Goal: Obtain resource: Download file/media

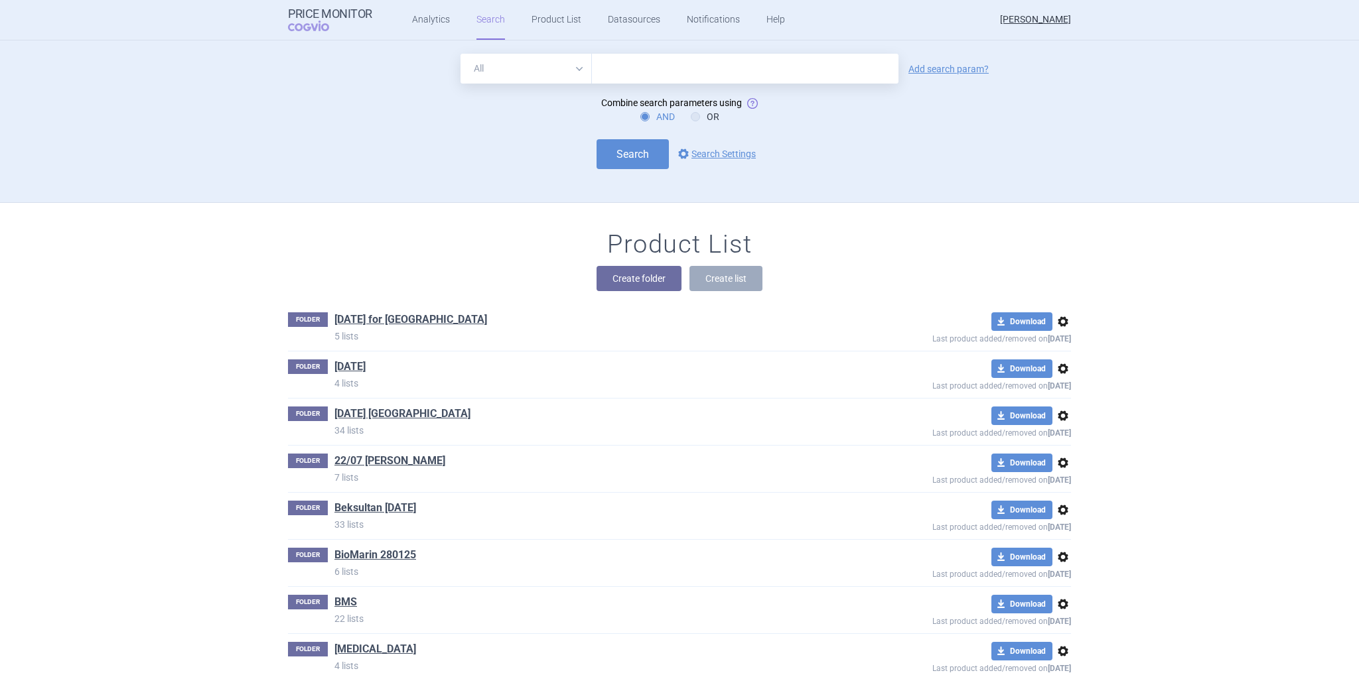
click at [608, 69] on input "text" at bounding box center [745, 69] width 306 height 30
type input "tafasitamab"
click button "Search" at bounding box center [632, 154] width 72 height 30
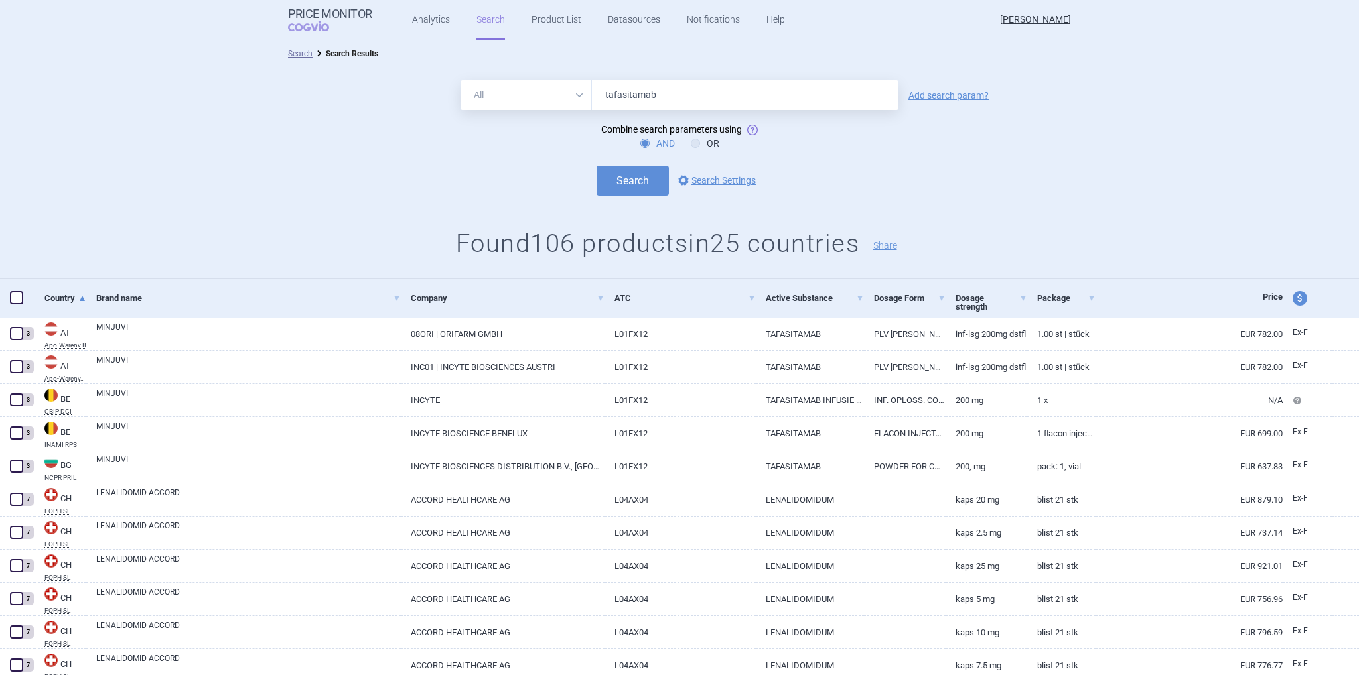
click at [1292, 300] on span "price and currency" at bounding box center [1299, 298] width 15 height 15
select select "ex-factory"
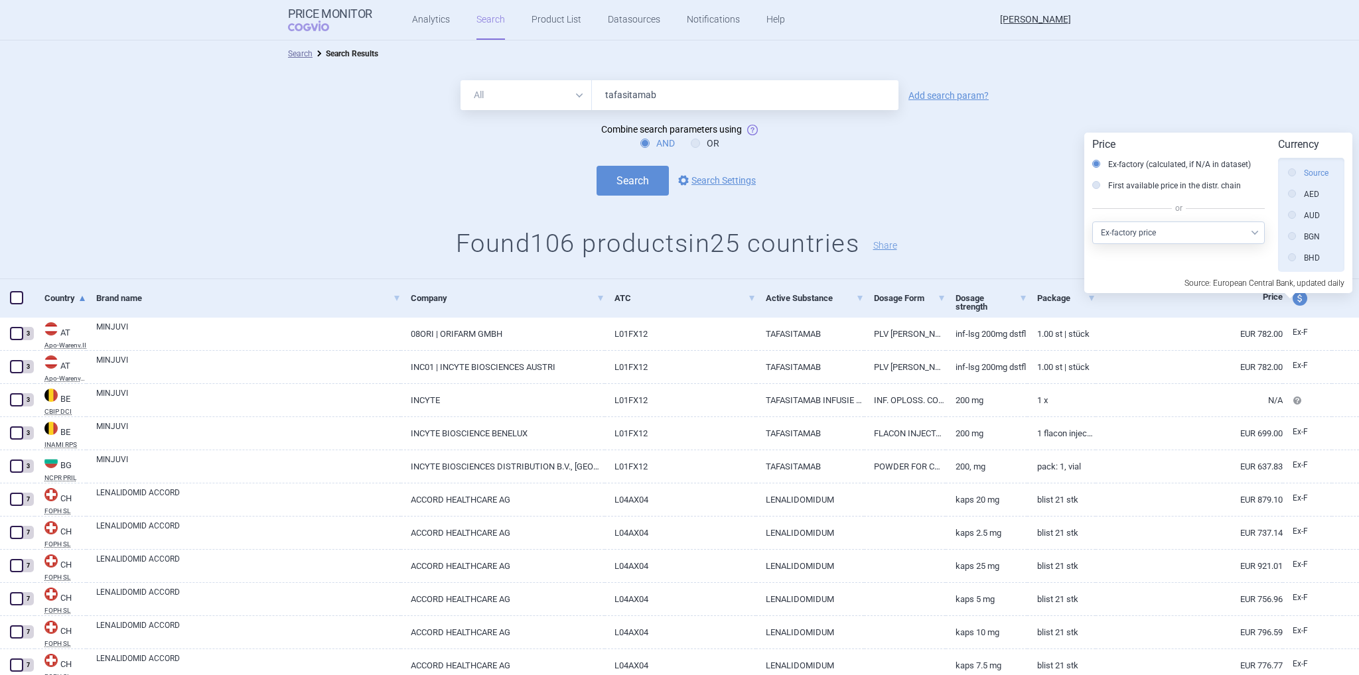
click at [1315, 175] on label "Source" at bounding box center [1308, 172] width 40 height 13
click at [1301, 175] on input "Source" at bounding box center [1294, 173] width 13 height 13
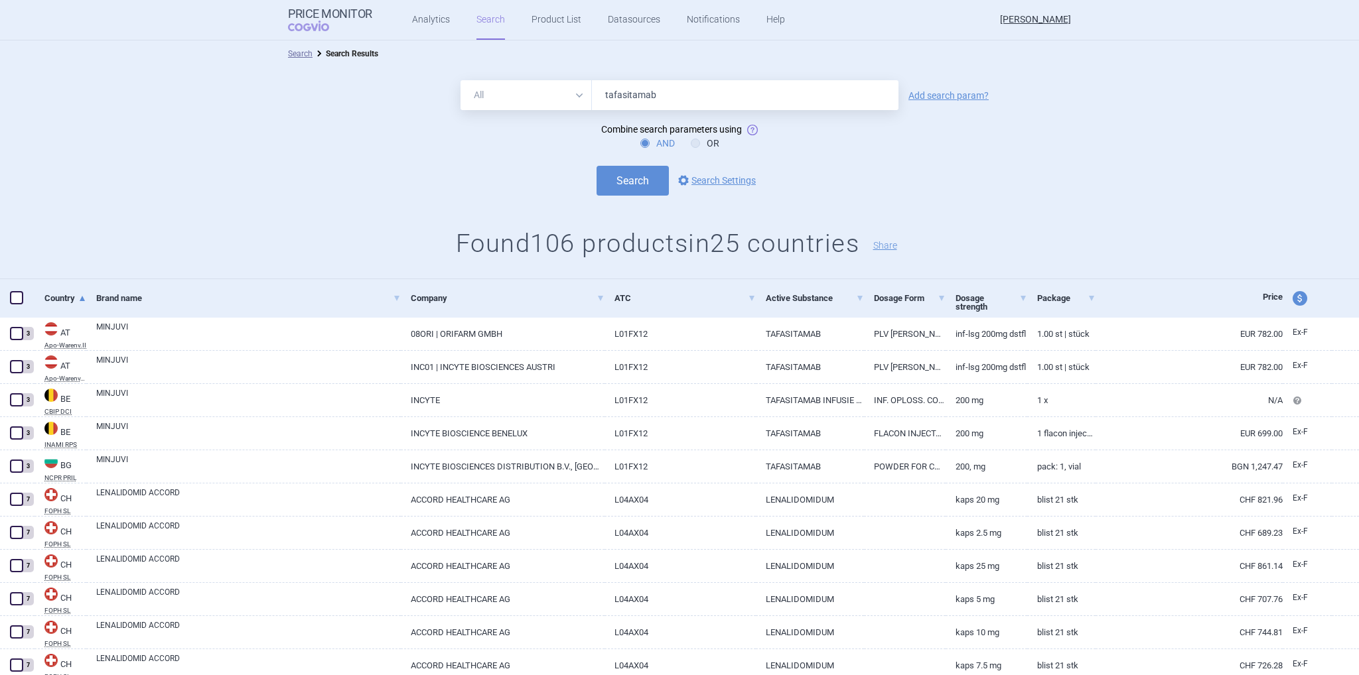
click at [18, 298] on span at bounding box center [16, 297] width 13 height 13
checkbox input "true"
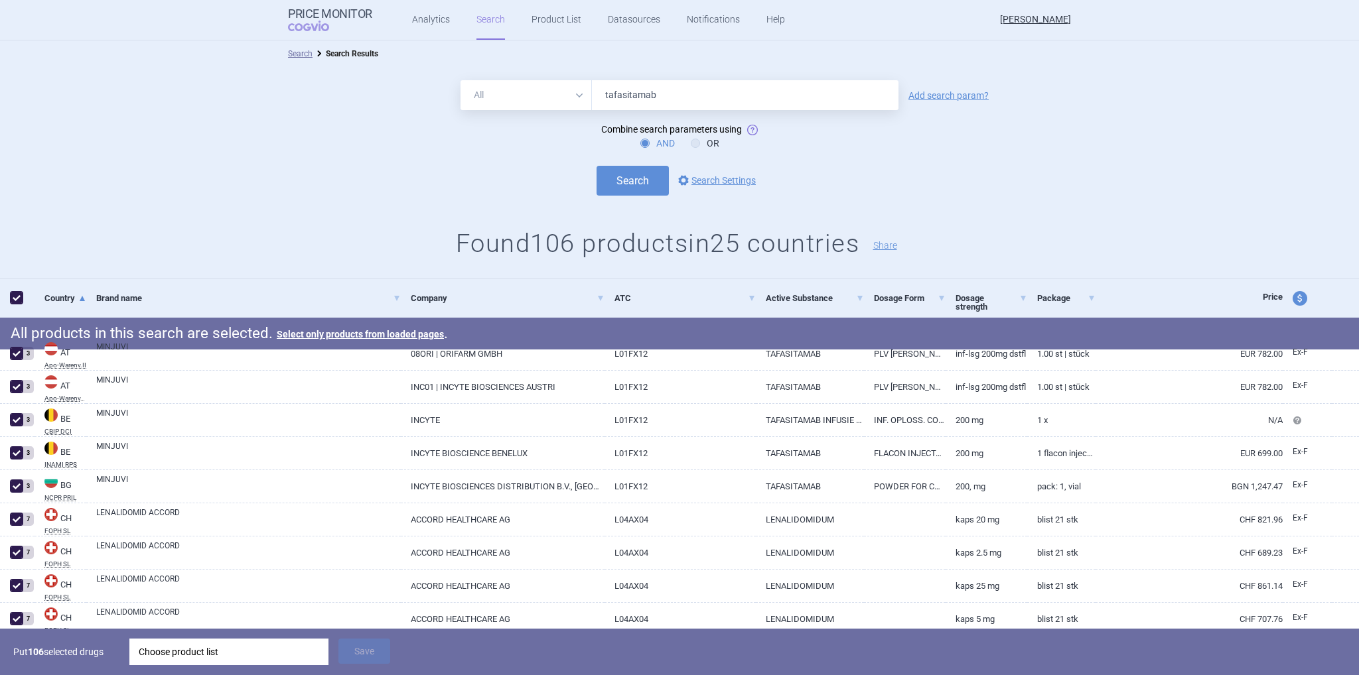
click at [192, 647] on div "Choose product list" at bounding box center [229, 652] width 180 height 27
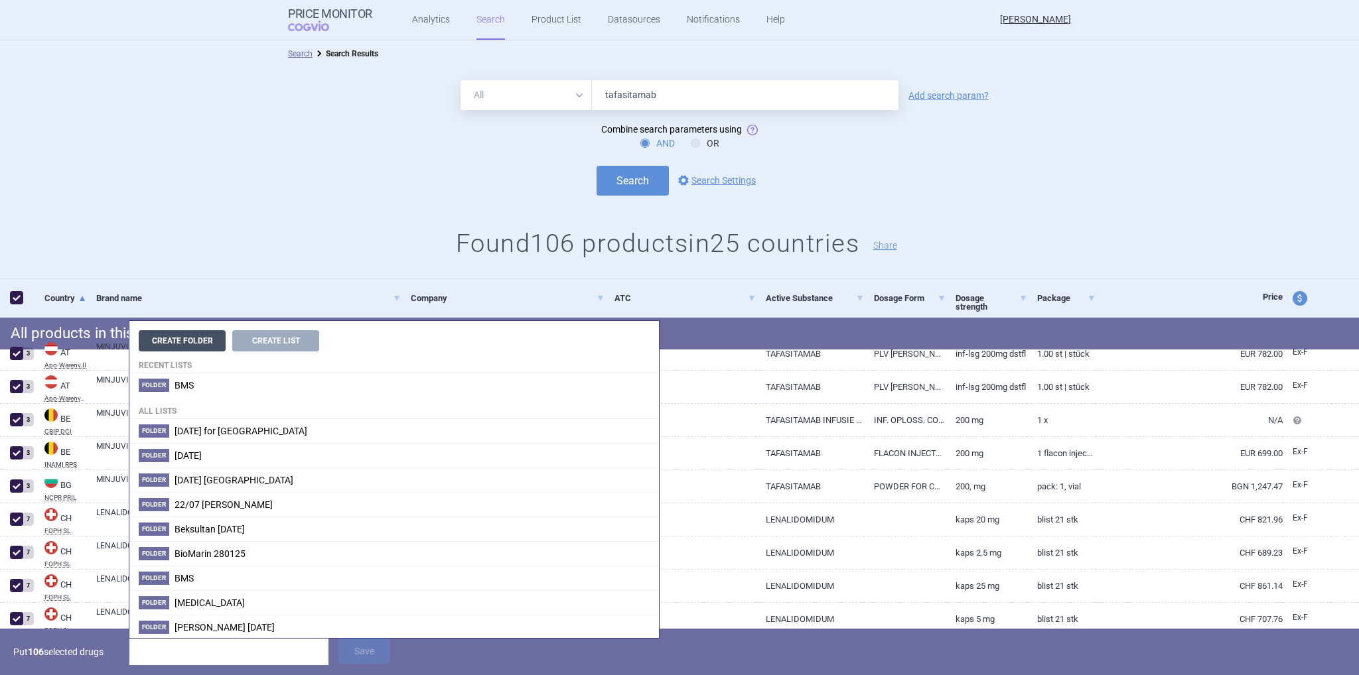
click at [193, 343] on button "Create Folder" at bounding box center [182, 340] width 87 height 21
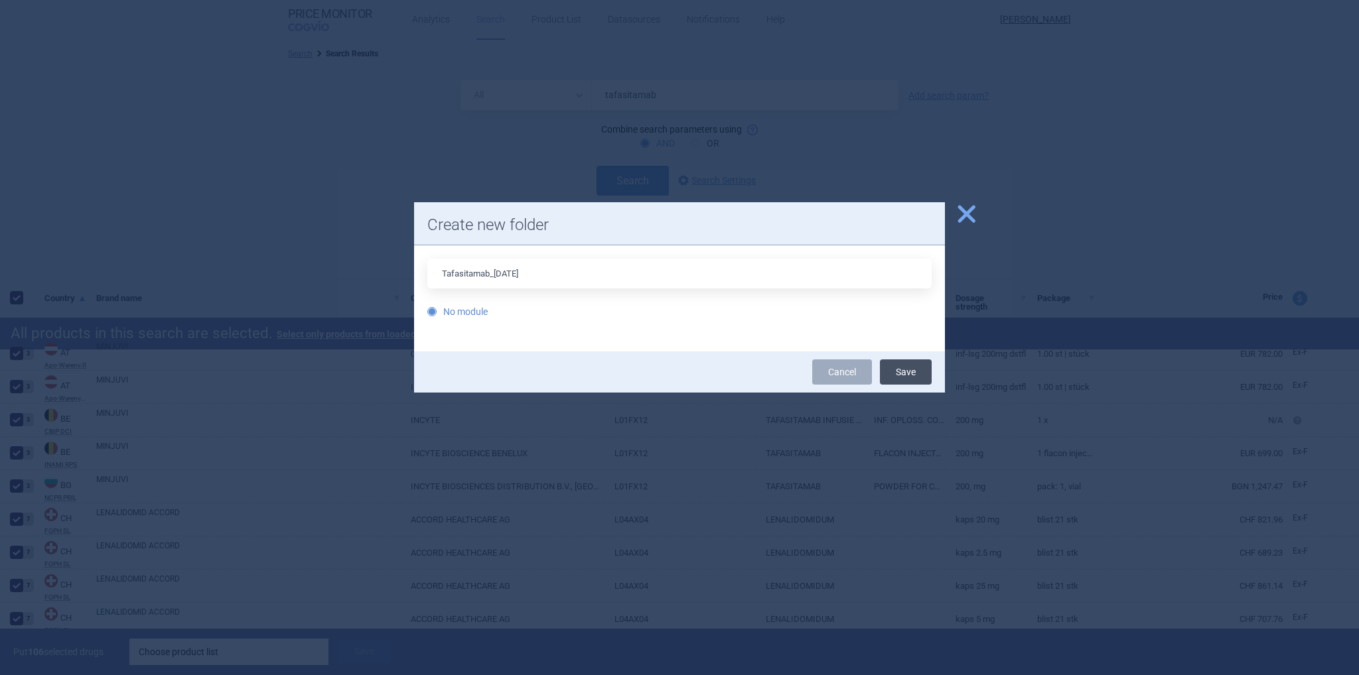
type input "Tafasitamab_[DATE]"
click at [915, 369] on button "Save" at bounding box center [906, 372] width 52 height 25
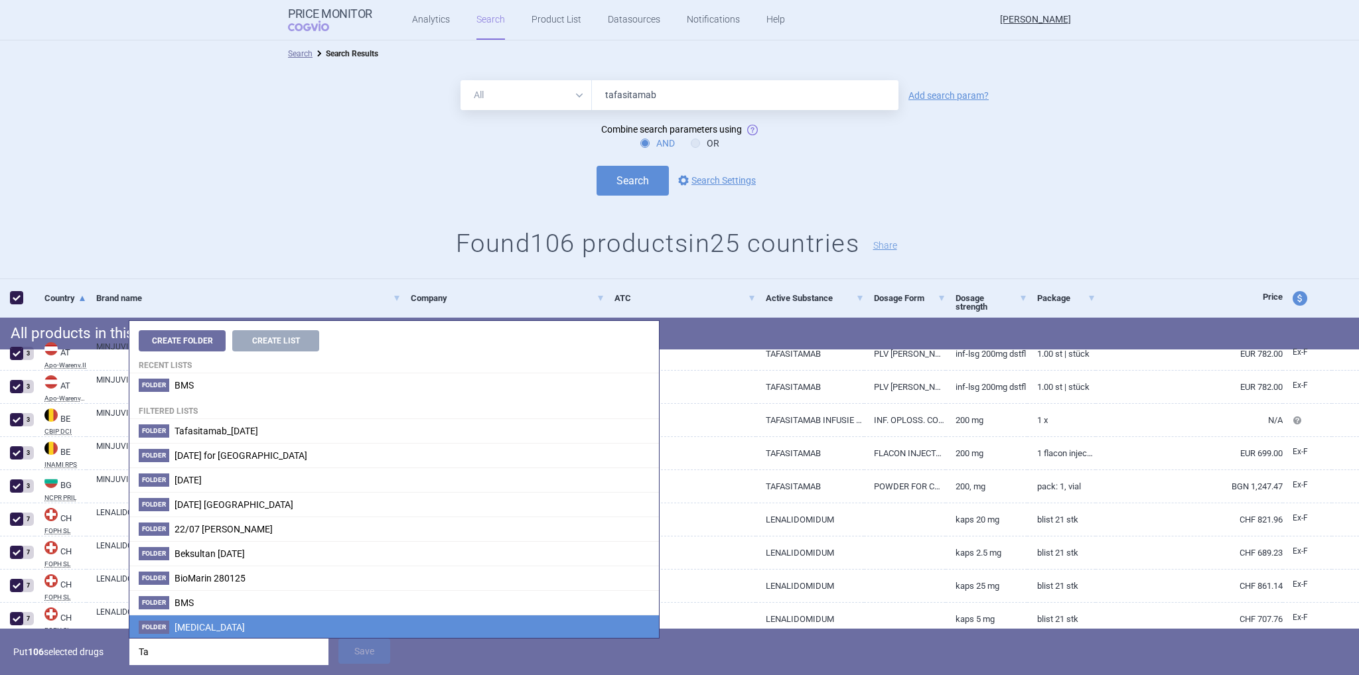
type input "T"
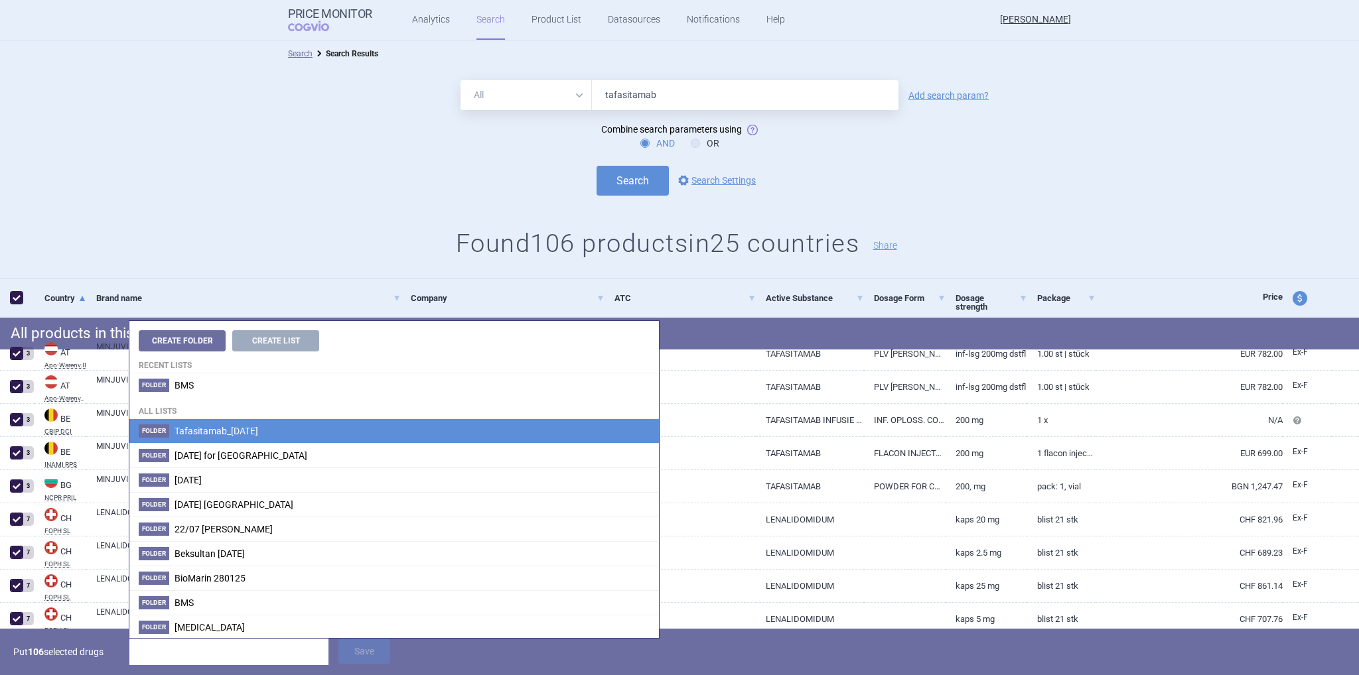
click at [186, 436] on li "Folder Tafasitamab_[DATE]" at bounding box center [393, 431] width 529 height 24
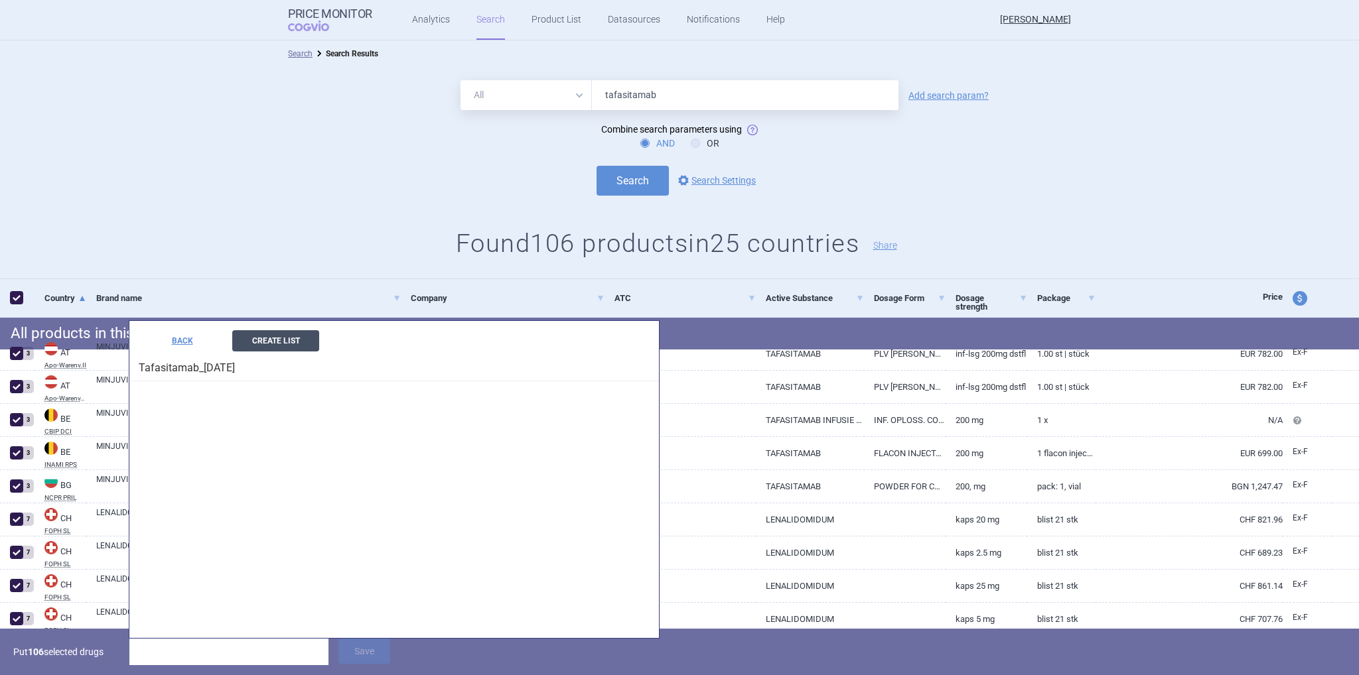
click at [279, 343] on button "Create List" at bounding box center [275, 340] width 87 height 21
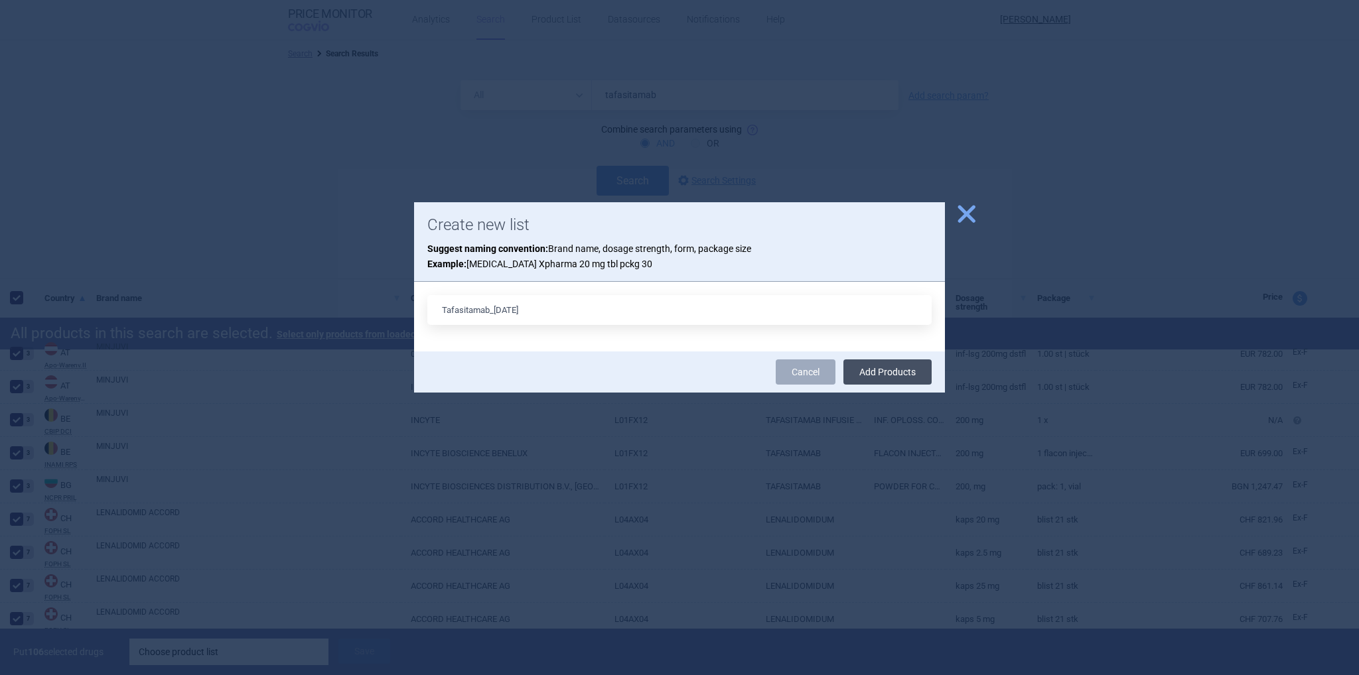
type input "Tafasitamab_[DATE]"
click at [910, 369] on button "Add Products" at bounding box center [887, 372] width 88 height 25
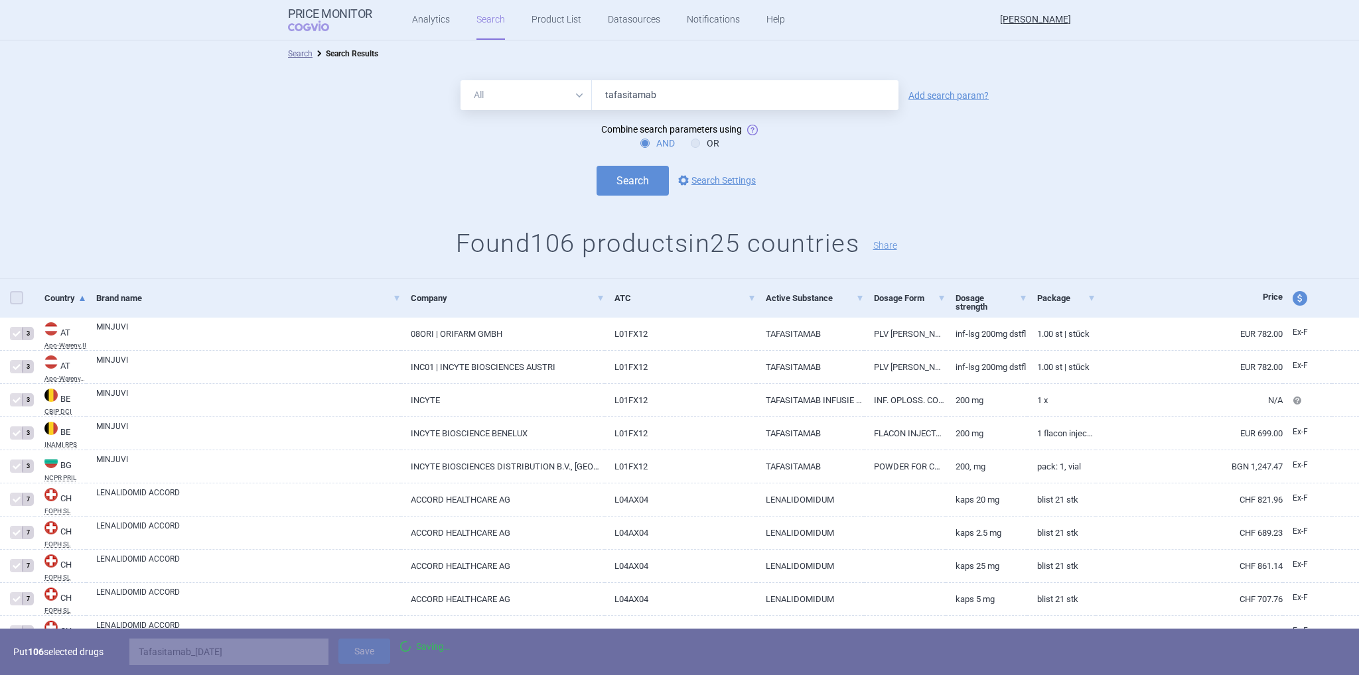
checkbox input "false"
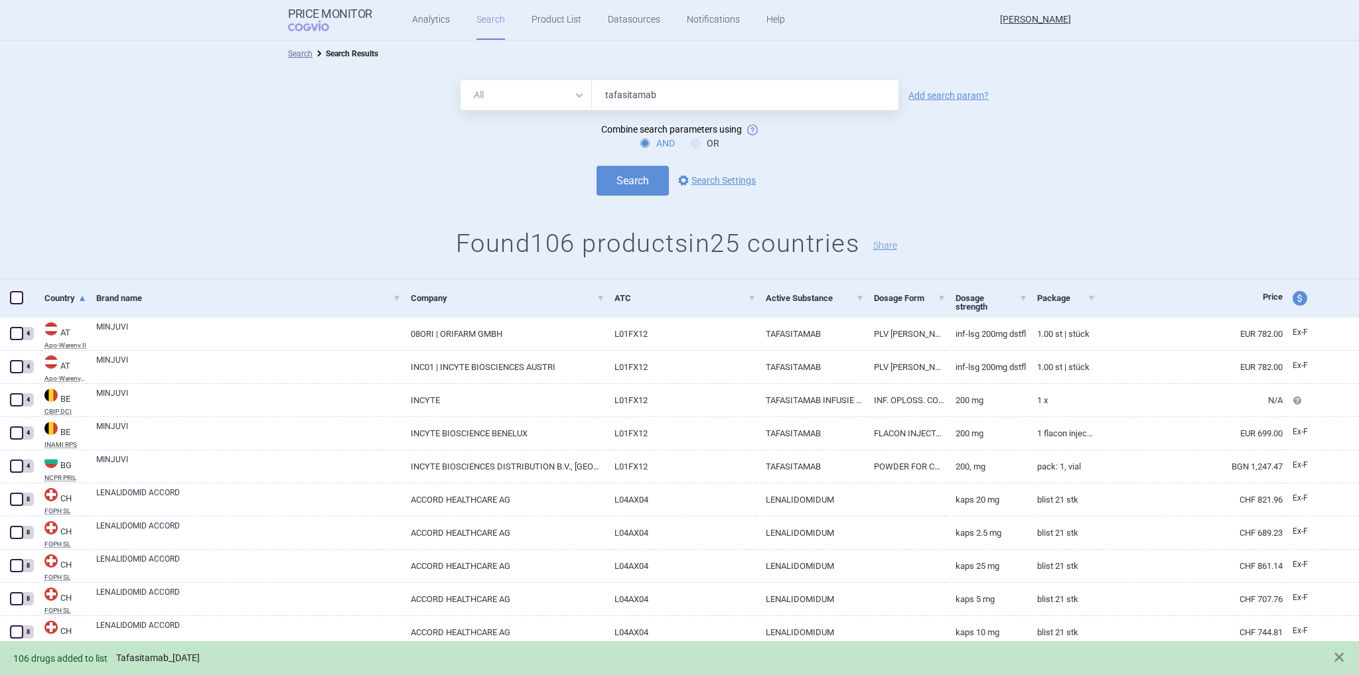
click at [173, 660] on link "Tafasitamab_[DATE]" at bounding box center [158, 658] width 84 height 11
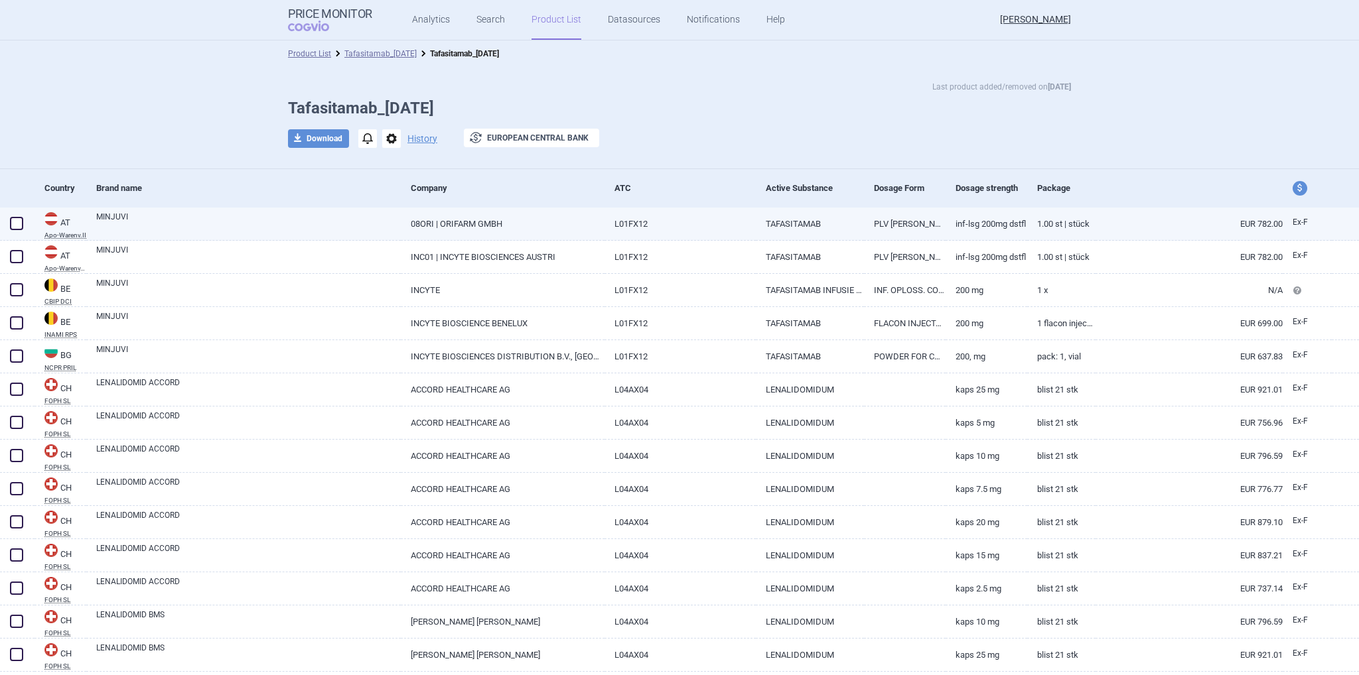
click at [19, 224] on span at bounding box center [16, 223] width 13 height 13
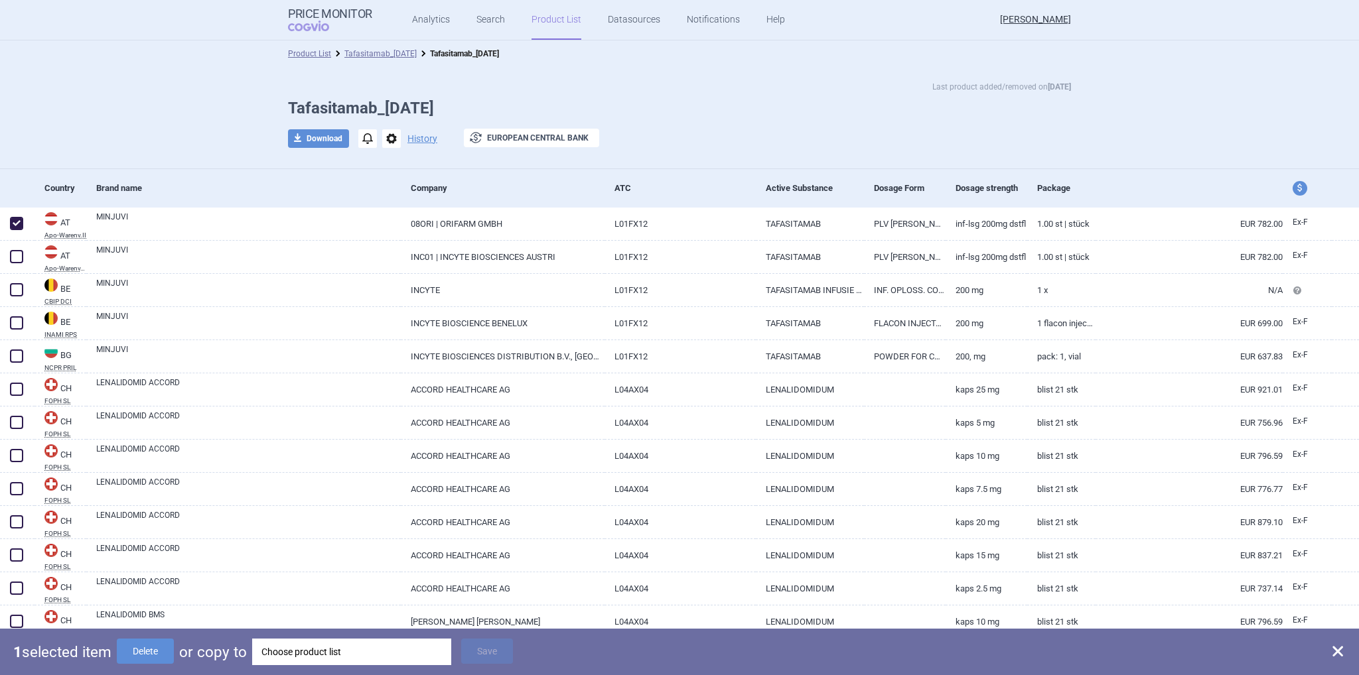
click at [101, 117] on div "Last product added/removed on [DATE] Tafasitamab_[DATE] download Download notif…" at bounding box center [679, 118] width 1359 height 102
click at [123, 123] on div "Last product added/removed on [DATE] Tafasitamab_[DATE] download Download notif…" at bounding box center [679, 118] width 1359 height 102
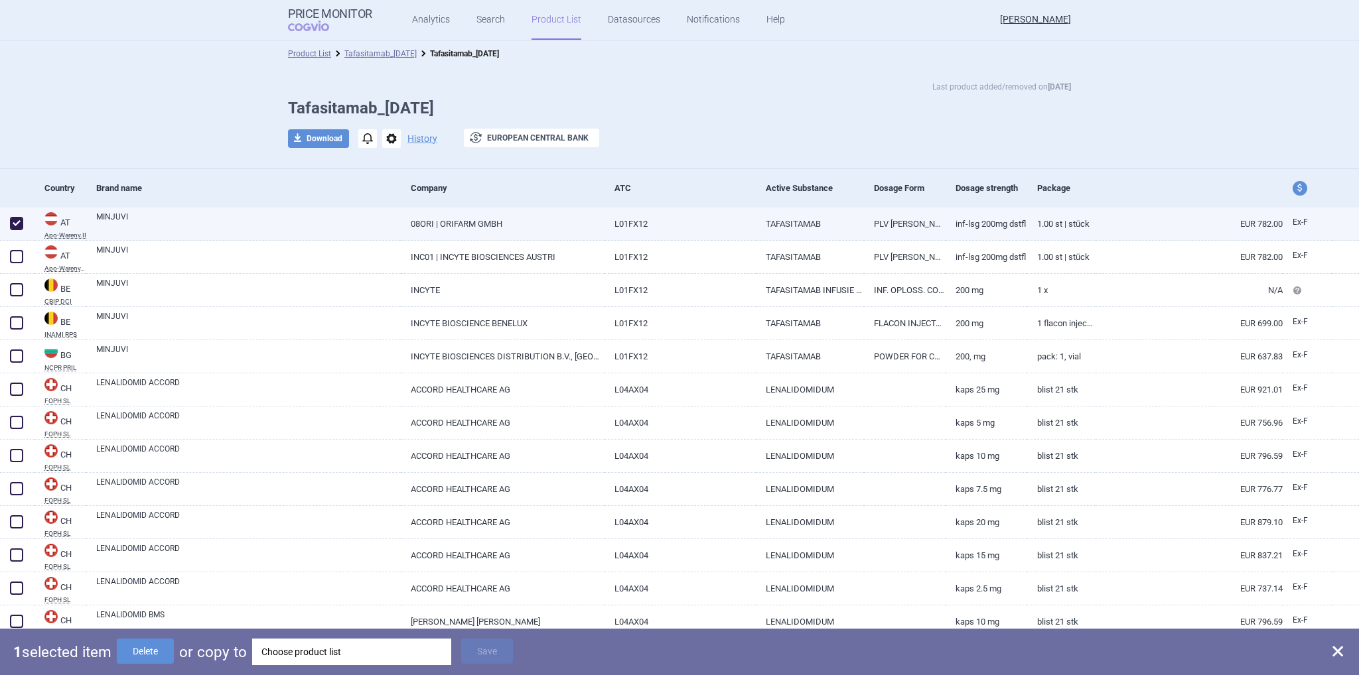
click at [19, 229] on span at bounding box center [16, 223] width 13 height 13
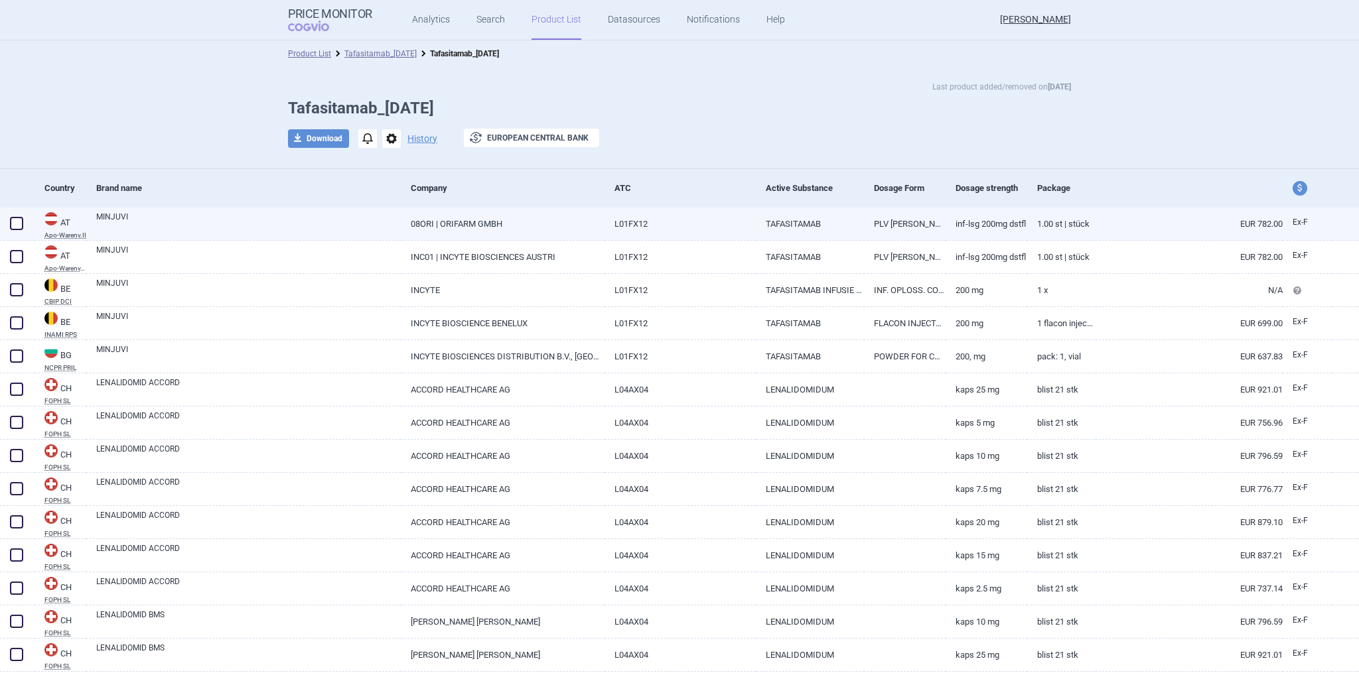
click at [18, 223] on span at bounding box center [16, 223] width 13 height 13
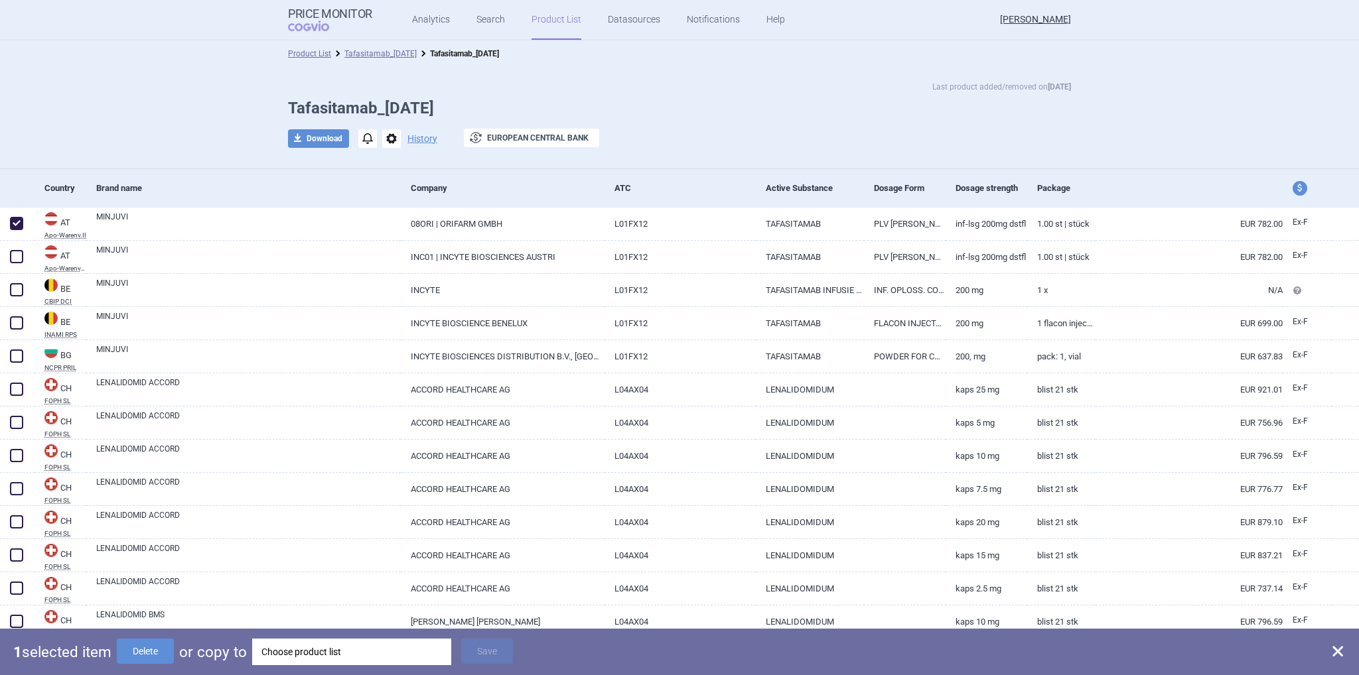
click at [109, 129] on div "Last product added/removed on [DATE] Tafasitamab_[DATE] download Download notif…" at bounding box center [679, 118] width 1359 height 102
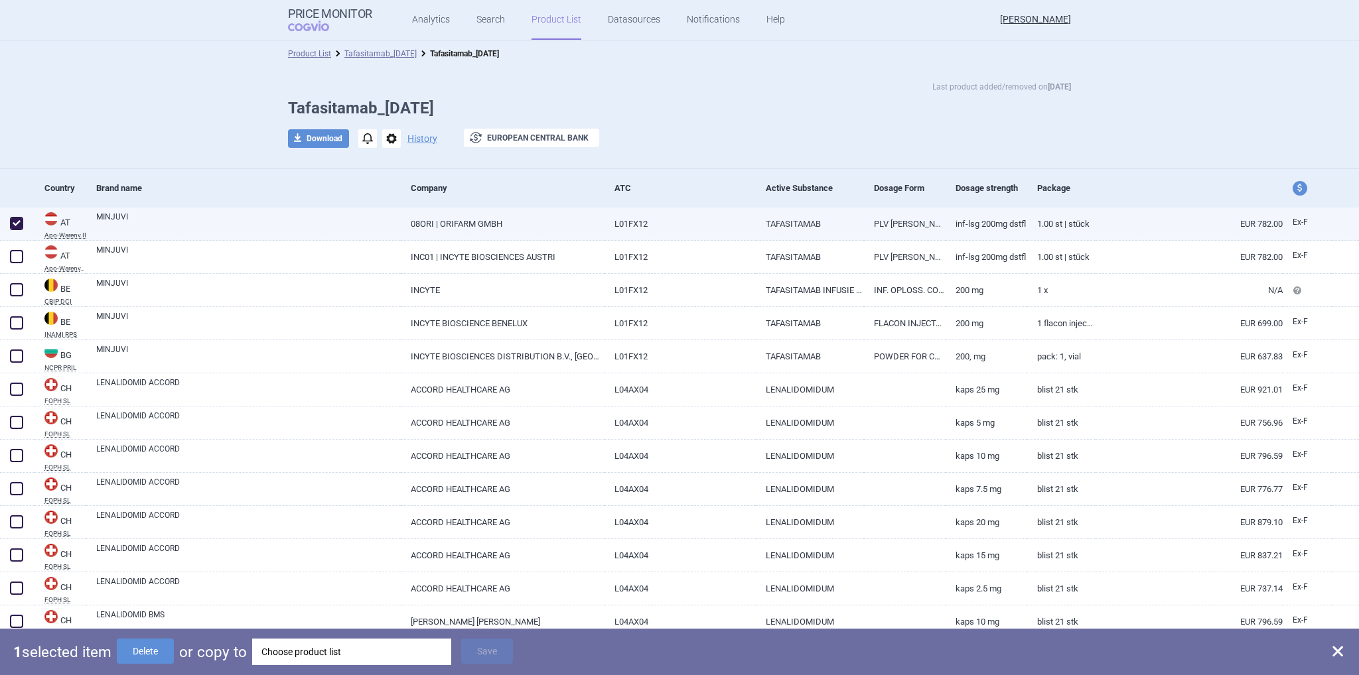
click at [17, 221] on span at bounding box center [16, 223] width 13 height 13
checkbox input "false"
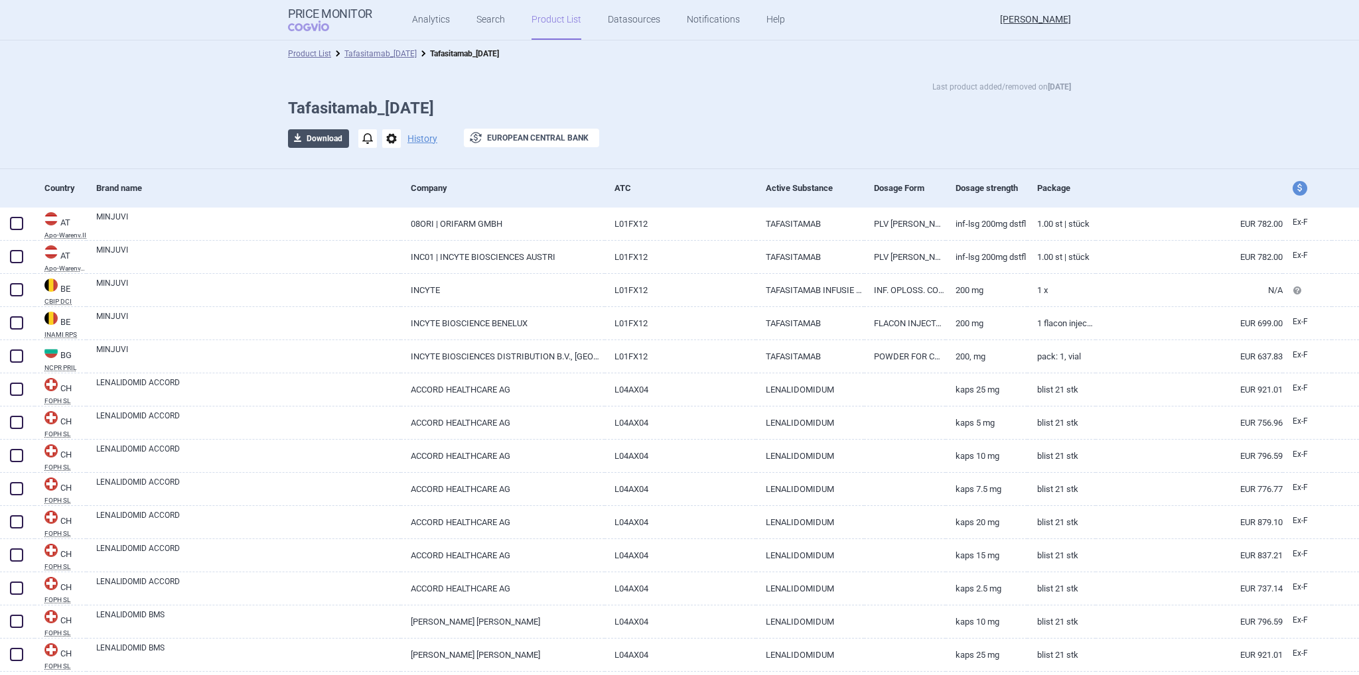
click at [310, 137] on button "download Download" at bounding box center [318, 138] width 61 height 19
select select "EUR"
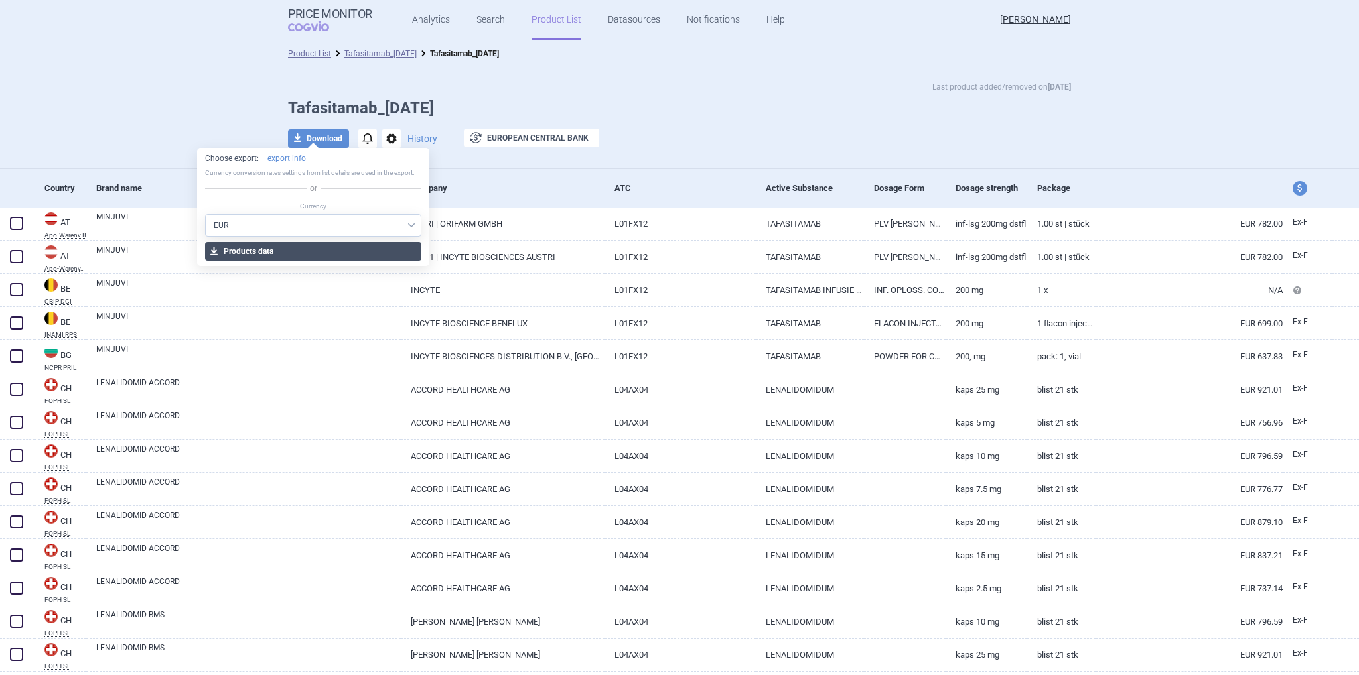
click at [284, 253] on button "download Products data" at bounding box center [313, 251] width 217 height 19
select select "EUR"
